Goal: Transaction & Acquisition: Book appointment/travel/reservation

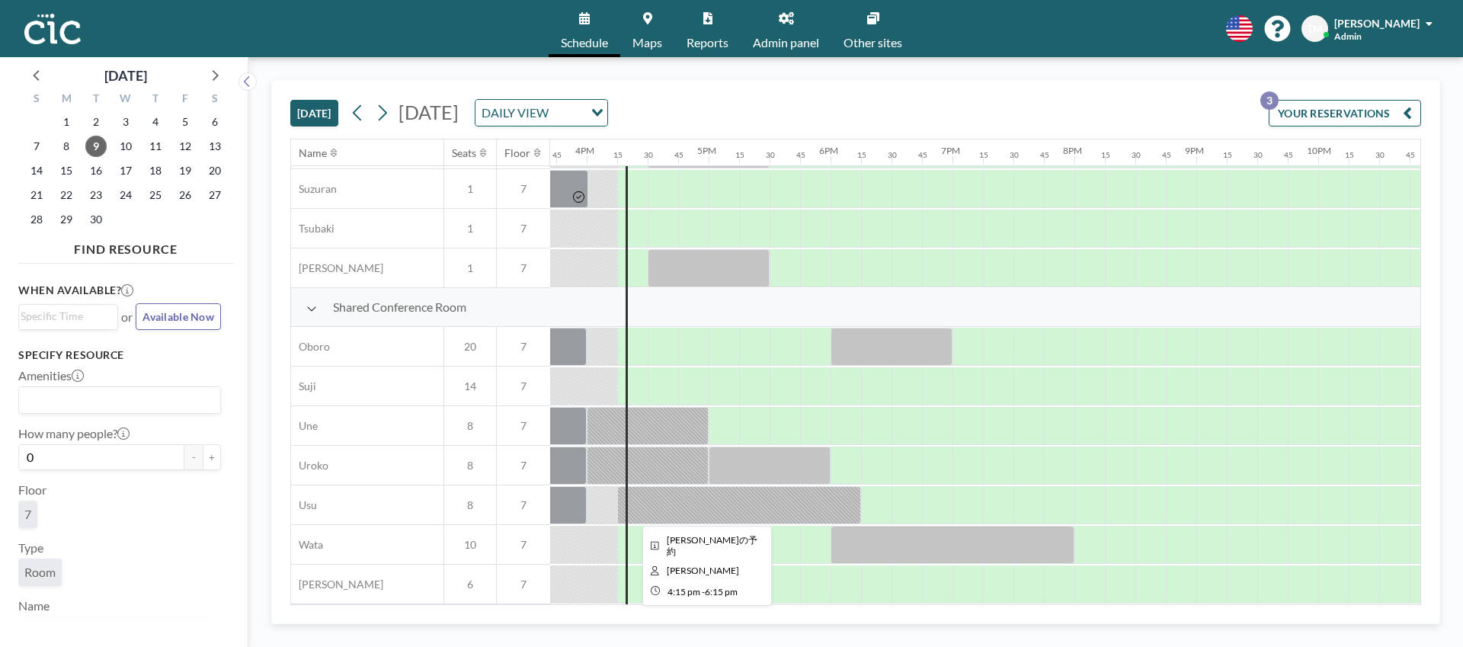
scroll to position [986, 1902]
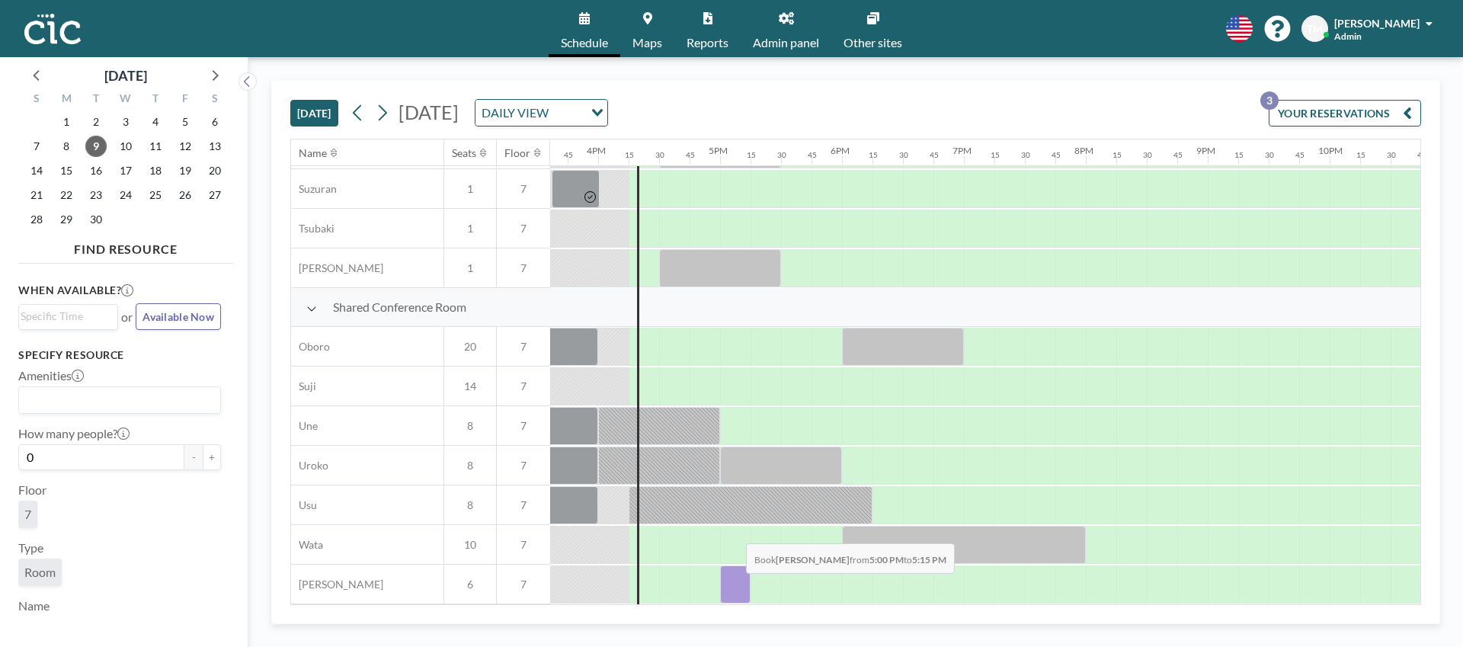
click at [734, 584] on div at bounding box center [735, 584] width 30 height 38
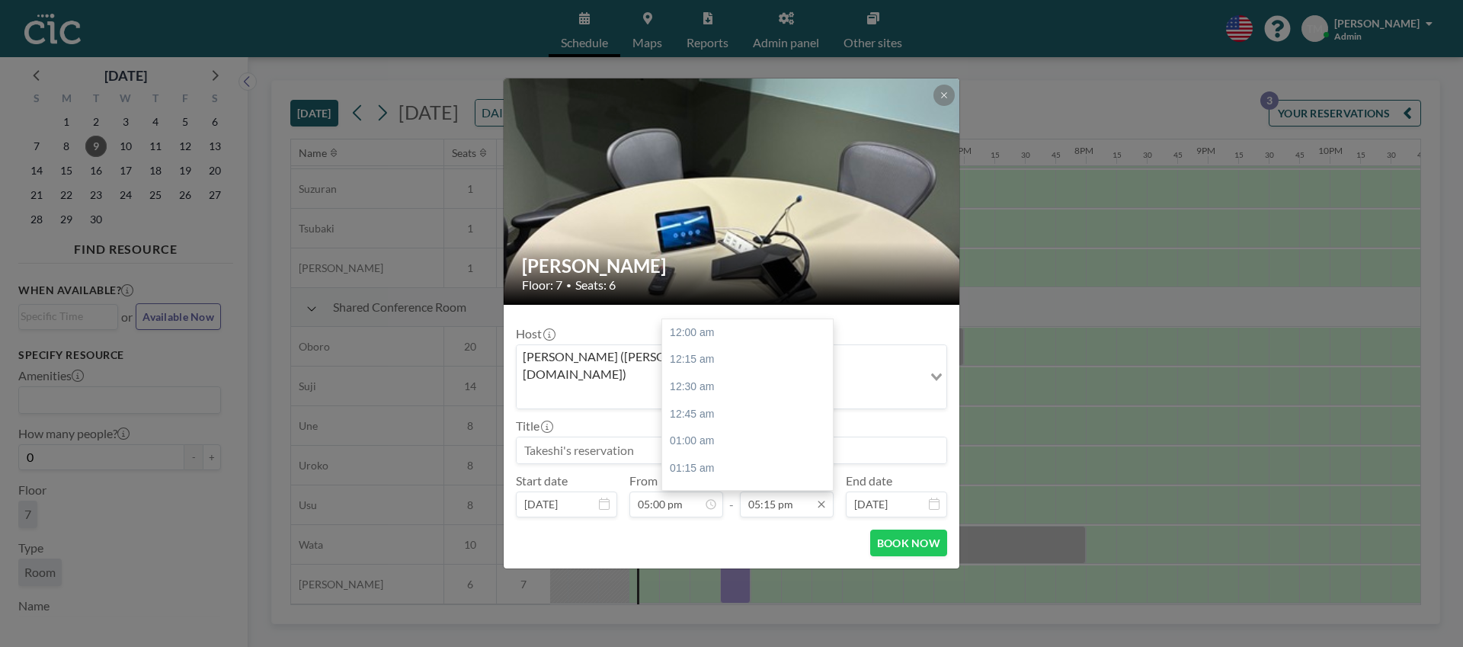
scroll to position [1871, 0]
click at [746, 346] on div "05:30 pm" at bounding box center [747, 359] width 171 height 27
type input "05:30 pm"
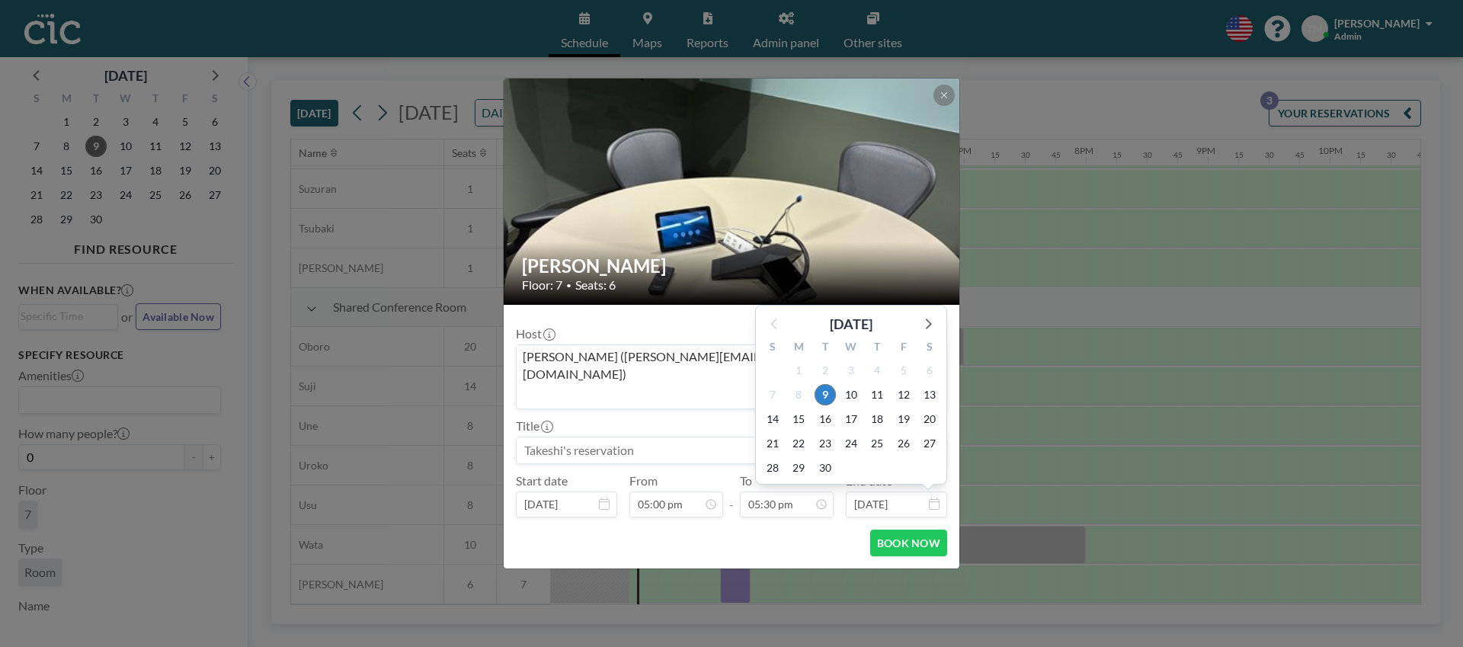
scroll to position [1899, 0]
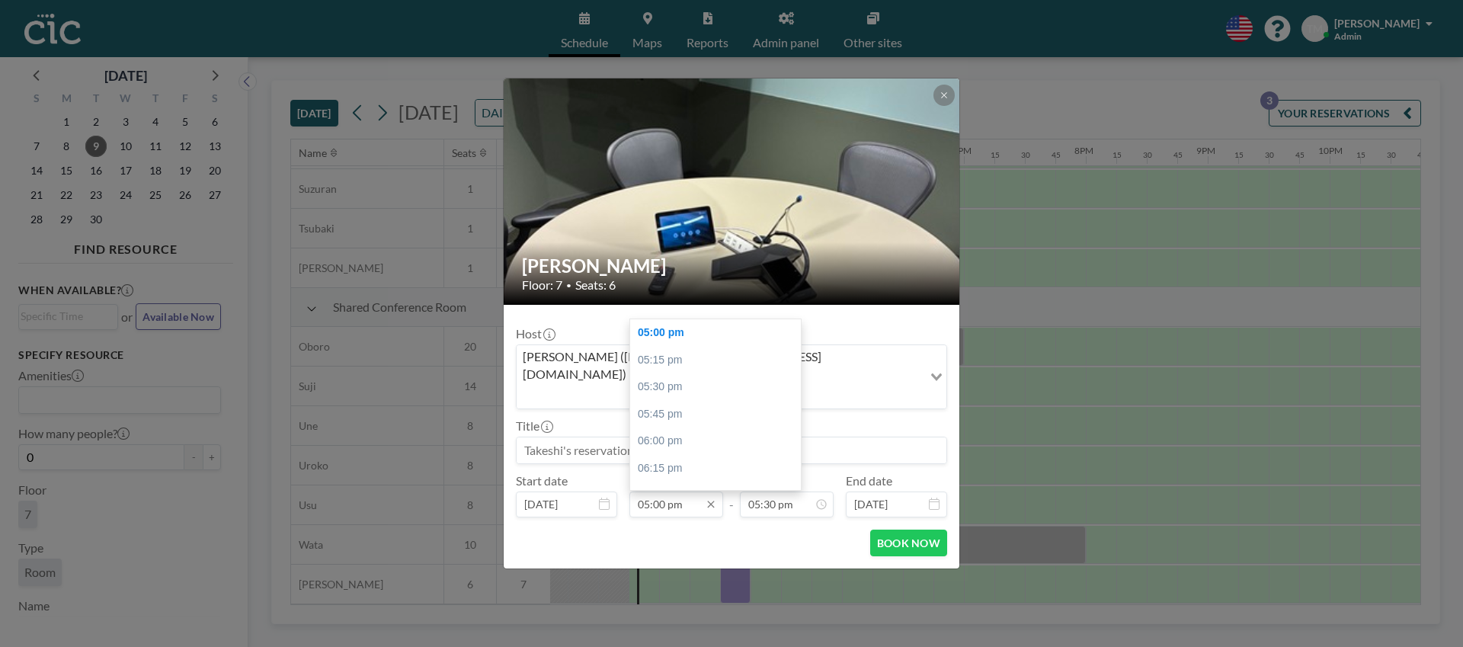
click at [652, 493] on input "05:00 pm" at bounding box center [676, 504] width 94 height 26
click at [661, 315] on div "04:45 pm" at bounding box center [715, 325] width 171 height 27
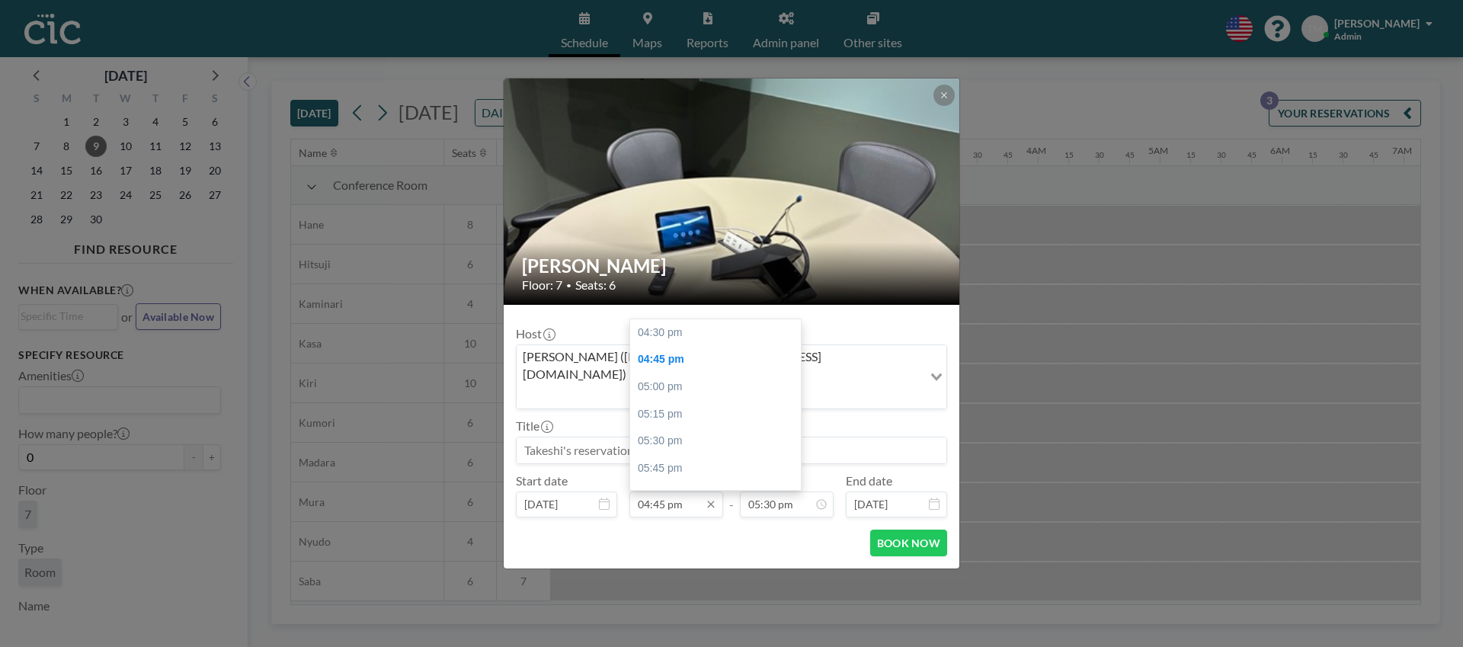
scroll to position [27, 0]
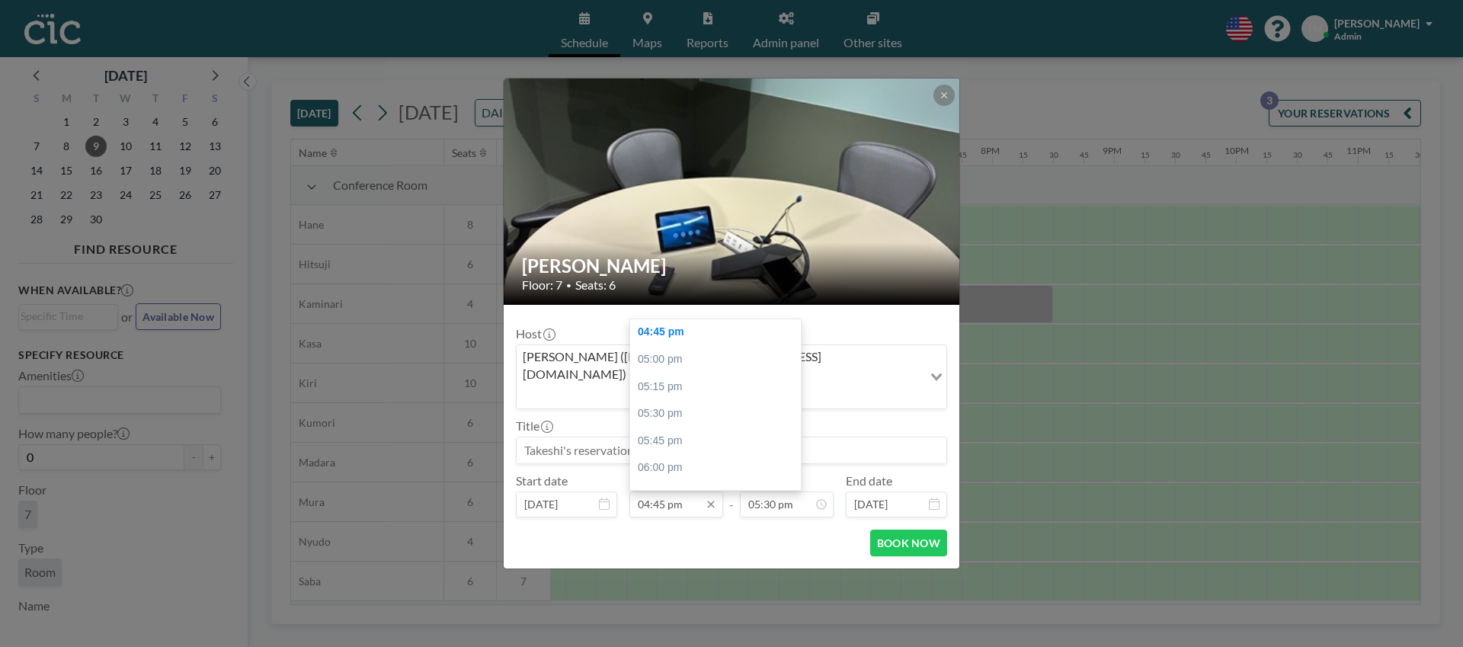
click at [659, 491] on input "04:45 pm" at bounding box center [676, 504] width 94 height 26
type input "04:50 pm"
click at [898, 530] on button "BOOK NOW" at bounding box center [908, 543] width 77 height 27
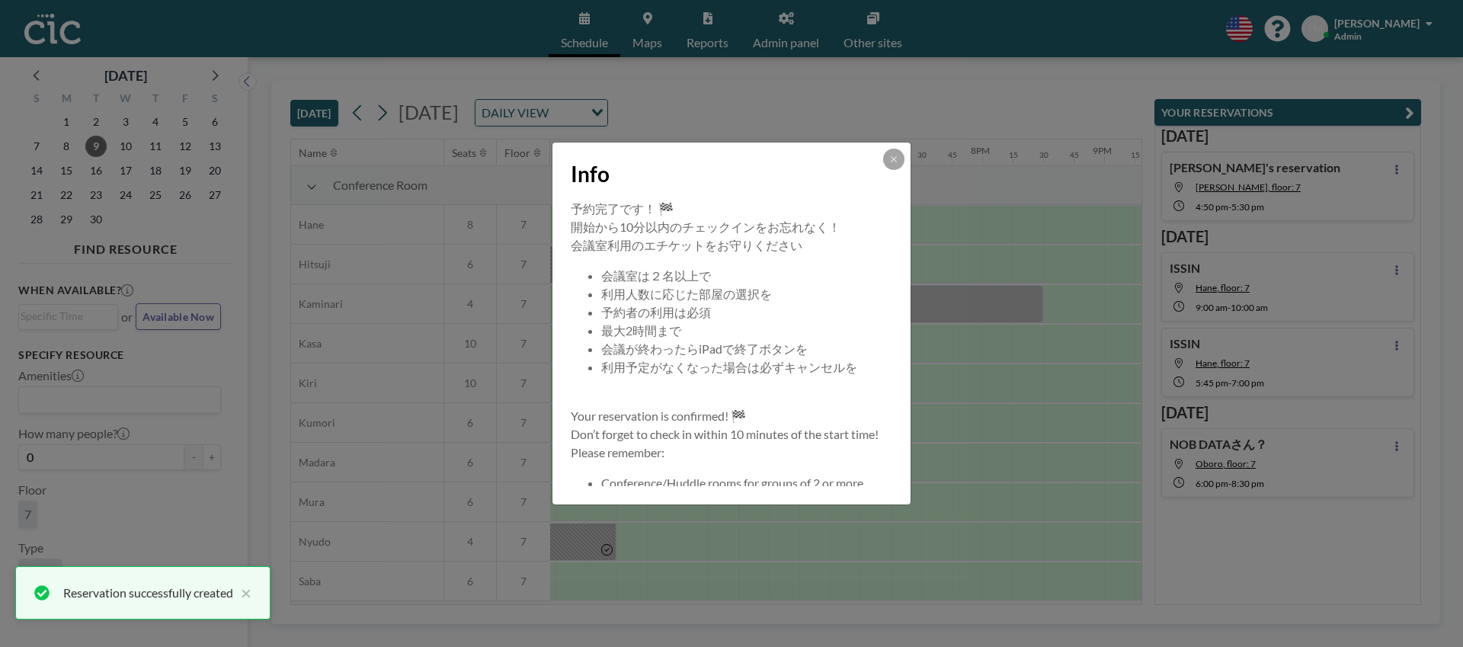
scroll to position [0, 2011]
click at [893, 165] on button at bounding box center [893, 159] width 21 height 21
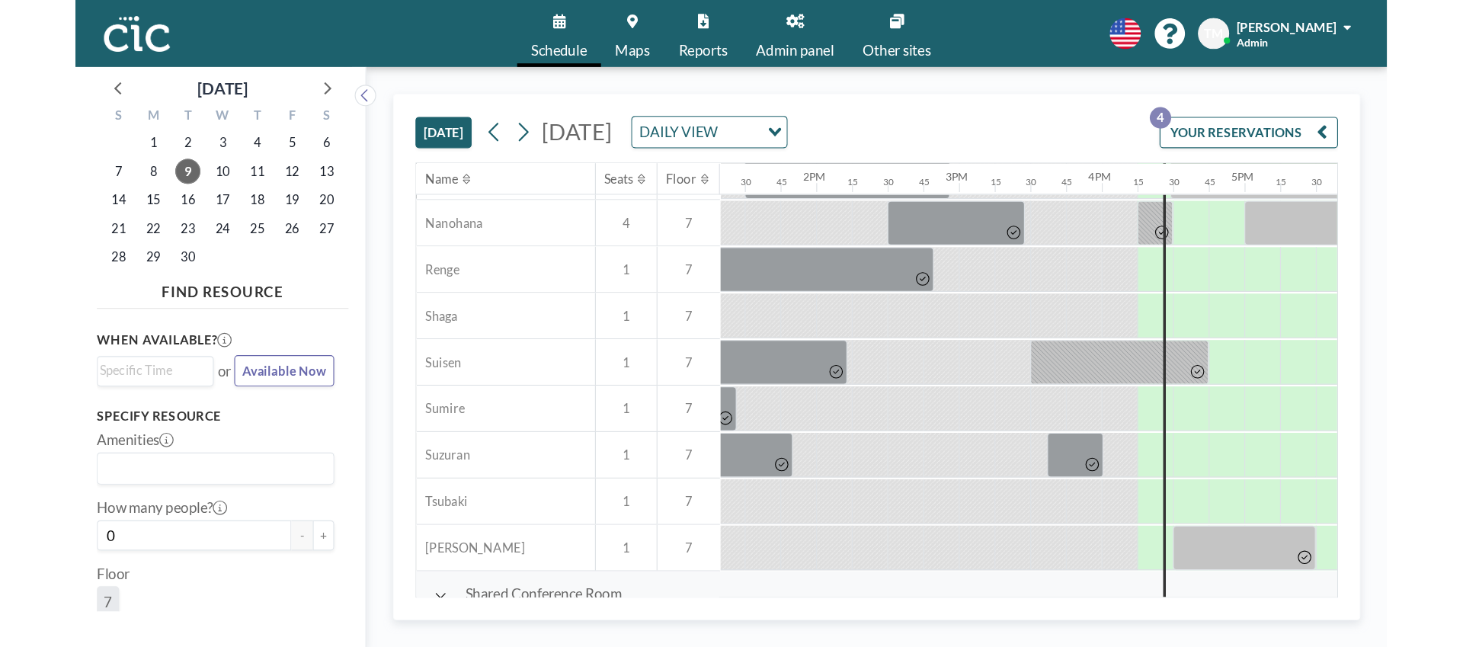
scroll to position [692, 1398]
